Goal: Task Accomplishment & Management: Complete application form

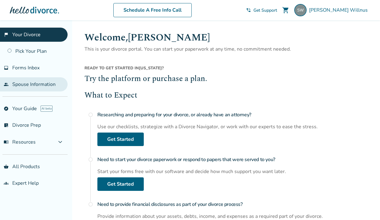
click at [45, 85] on link "people Spouse Information" at bounding box center [34, 84] width 68 height 14
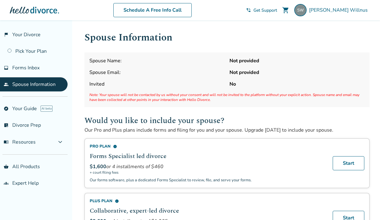
click at [124, 62] on span "Spouse Name:" at bounding box center [156, 60] width 135 height 7
click at [239, 60] on strong "Not provided" at bounding box center [297, 60] width 135 height 7
click at [33, 35] on link "flag_2 Your Divorce" at bounding box center [34, 35] width 68 height 14
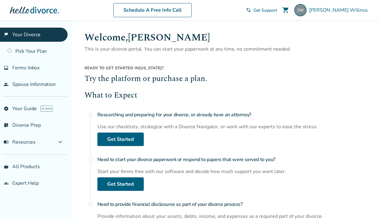
click at [134, 147] on div "What to Expect radio_button_unchecked Researching and preparing for your divorc…" at bounding box center [227, 163] width 285 height 146
click at [136, 141] on link "Get Started" at bounding box center [120, 140] width 46 height 14
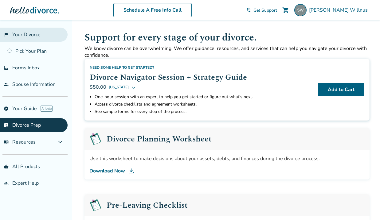
click at [28, 32] on link "flag_2 Your Divorce" at bounding box center [34, 35] width 68 height 14
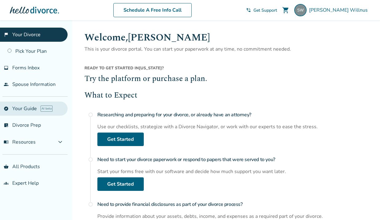
click at [28, 108] on link "explore Your Guide AI beta" at bounding box center [34, 109] width 68 height 14
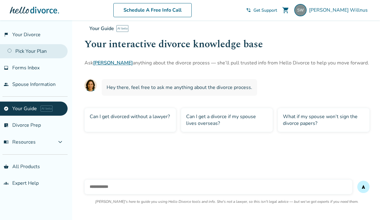
click at [38, 54] on link "Pick Your Plan" at bounding box center [34, 51] width 68 height 14
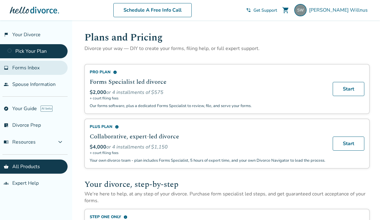
click at [32, 69] on span "Forms Inbox" at bounding box center [25, 68] width 27 height 7
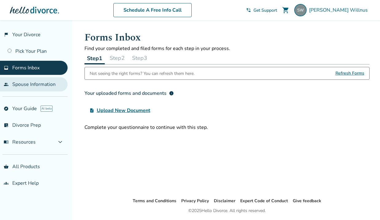
click at [33, 84] on link "people Spouse Information" at bounding box center [34, 84] width 68 height 14
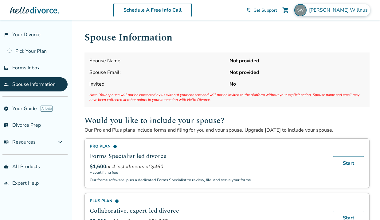
click at [337, 8] on span "[PERSON_NAME]" at bounding box center [339, 10] width 61 height 7
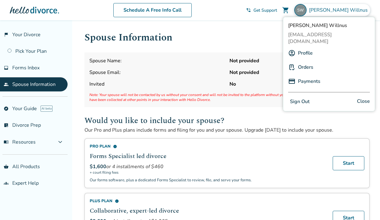
click at [309, 49] on link "Profile" at bounding box center [305, 53] width 15 height 12
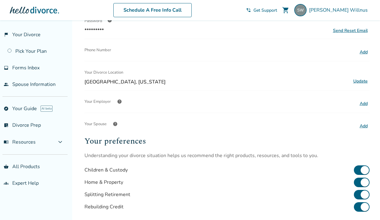
scroll to position [95, 0]
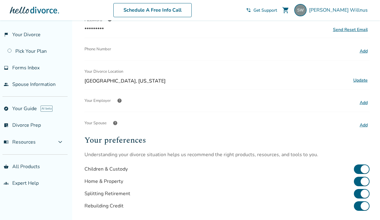
click at [365, 126] on button "Add" at bounding box center [364, 125] width 12 height 8
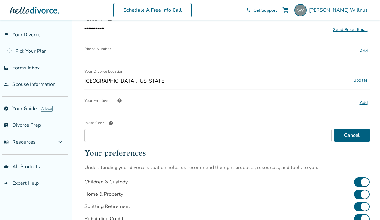
click at [112, 123] on span "help" at bounding box center [111, 123] width 5 height 5
click at [112, 129] on input "Invite Code help" at bounding box center [208, 135] width 247 height 13
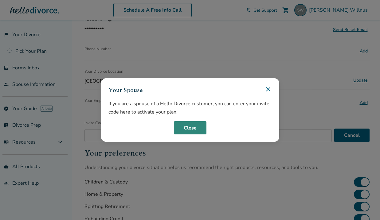
click at [200, 130] on button "Close" at bounding box center [190, 128] width 33 height 14
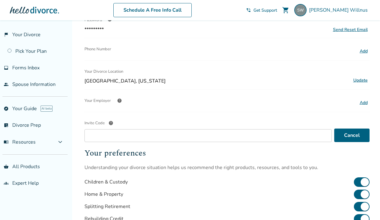
click at [118, 101] on span "help" at bounding box center [119, 100] width 5 height 5
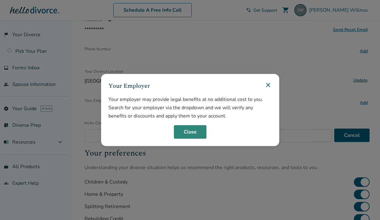
click at [203, 131] on button "Close" at bounding box center [190, 132] width 33 height 14
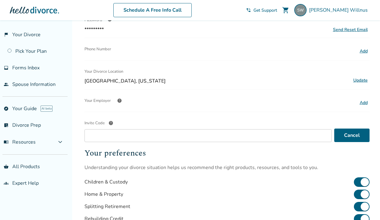
click at [365, 104] on button "Add" at bounding box center [364, 103] width 12 height 8
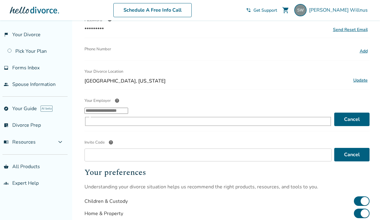
click at [128, 114] on input "Your Employer help ​" at bounding box center [107, 111] width 44 height 6
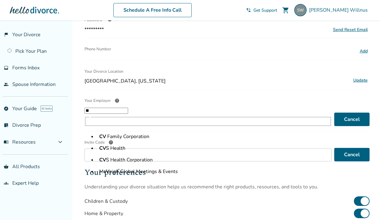
type input "*"
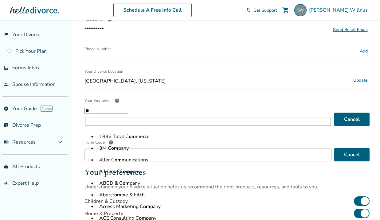
type input "*"
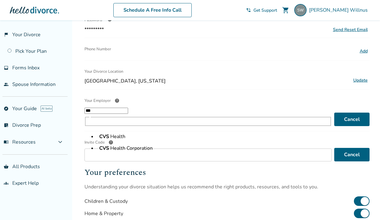
click at [210, 137] on li "CVS Health" at bounding box center [214, 137] width 235 height 12
type input "**********"
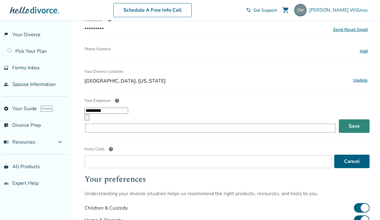
click at [356, 120] on button "Save" at bounding box center [354, 127] width 31 height 14
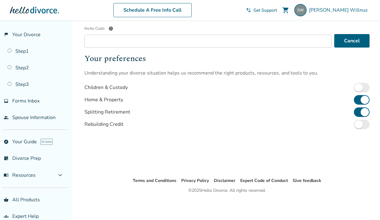
scroll to position [203, 0]
click at [30, 155] on link "list_alt_check Divorce Prep" at bounding box center [34, 159] width 68 height 14
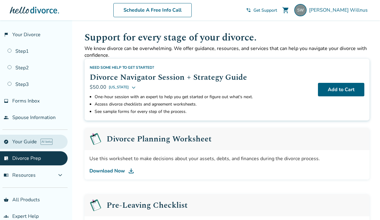
click at [30, 144] on link "explore Your Guide AI beta" at bounding box center [34, 142] width 68 height 14
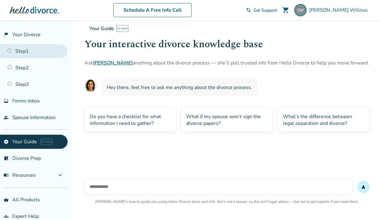
click at [18, 56] on link "Step 1" at bounding box center [34, 51] width 68 height 14
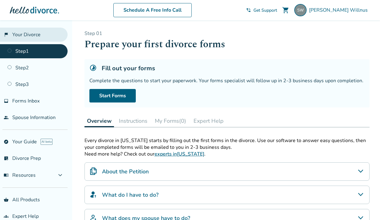
click at [27, 41] on link "flag_2 Your Divorce" at bounding box center [34, 35] width 68 height 14
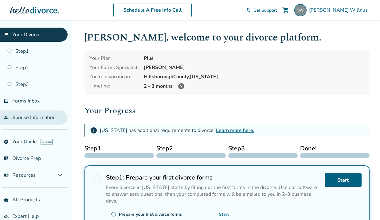
click at [19, 120] on link "people Spouse Information" at bounding box center [34, 118] width 68 height 14
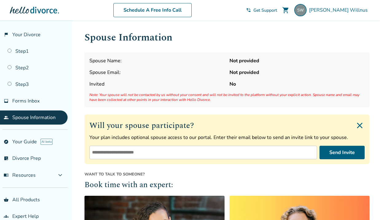
click at [160, 152] on input "email" at bounding box center [203, 153] width 228 height 14
type input "**********"
click at [353, 154] on button "Send Invite" at bounding box center [342, 153] width 45 height 14
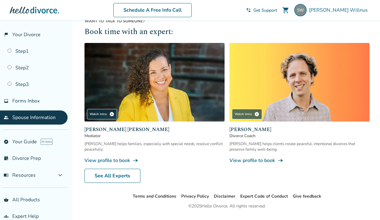
scroll to position [150, 0]
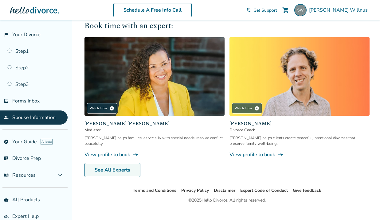
click at [109, 171] on link "See All Experts" at bounding box center [113, 170] width 56 height 14
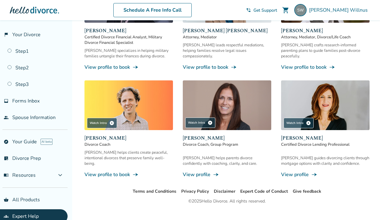
scroll to position [354, 0]
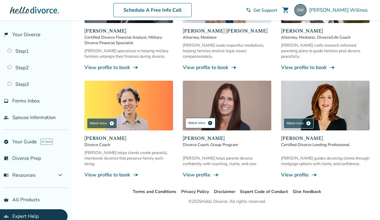
click at [211, 121] on span "play_circle" at bounding box center [210, 123] width 5 height 5
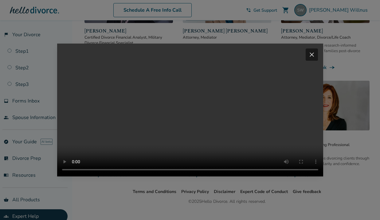
click at [64, 171] on video "Your browser does not support the video tag." at bounding box center [190, 110] width 266 height 133
